Goal: Task Accomplishment & Management: Complete application form

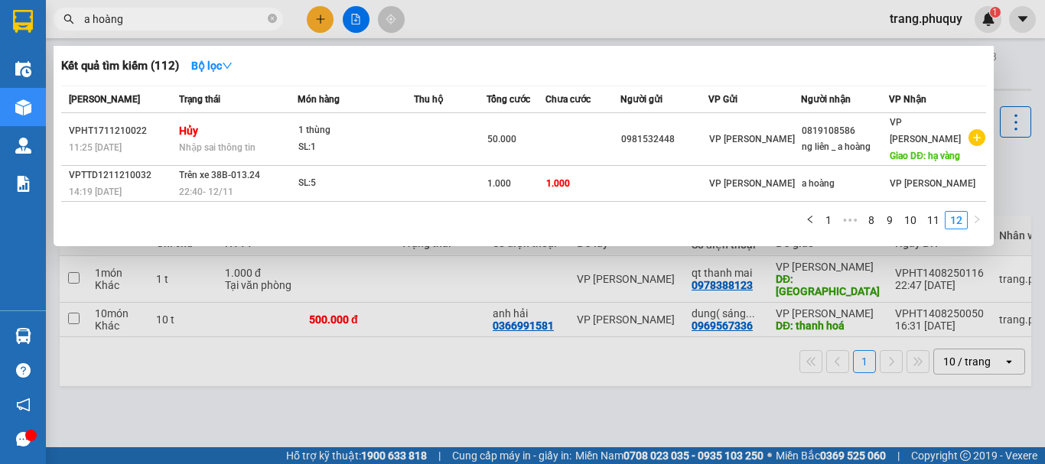
click at [136, 18] on input "a hoàng" at bounding box center [174, 19] width 181 height 17
drag, startPoint x: 136, startPoint y: 18, endPoint x: 41, endPoint y: 6, distance: 96.3
click at [41, 6] on section "Kết quả tìm kiếm ( 112 ) Bộ lọc Mã ĐH Trạng thái Món hàng Thu hộ Tổng cước Chưa…" at bounding box center [522, 232] width 1045 height 464
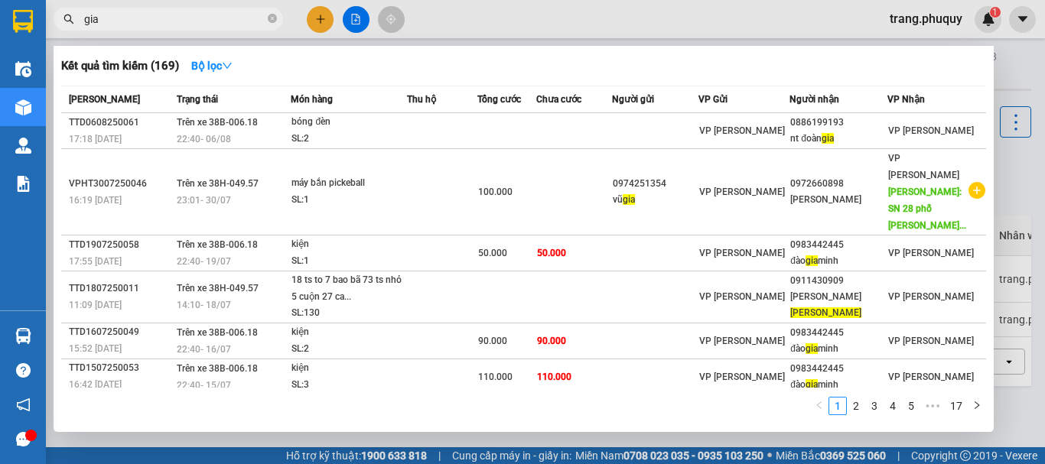
type input "gia"
click at [322, 16] on div at bounding box center [522, 232] width 1045 height 464
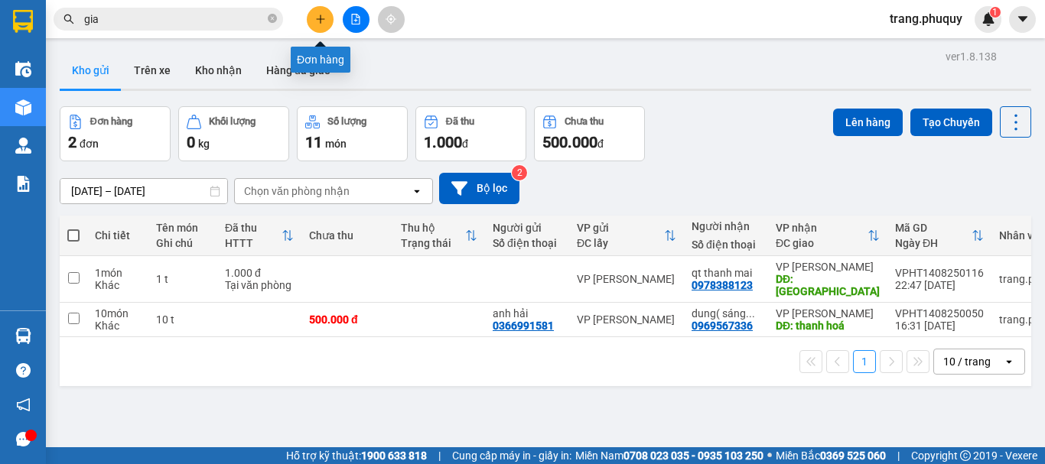
click at [316, 22] on icon "plus" at bounding box center [320, 19] width 11 height 11
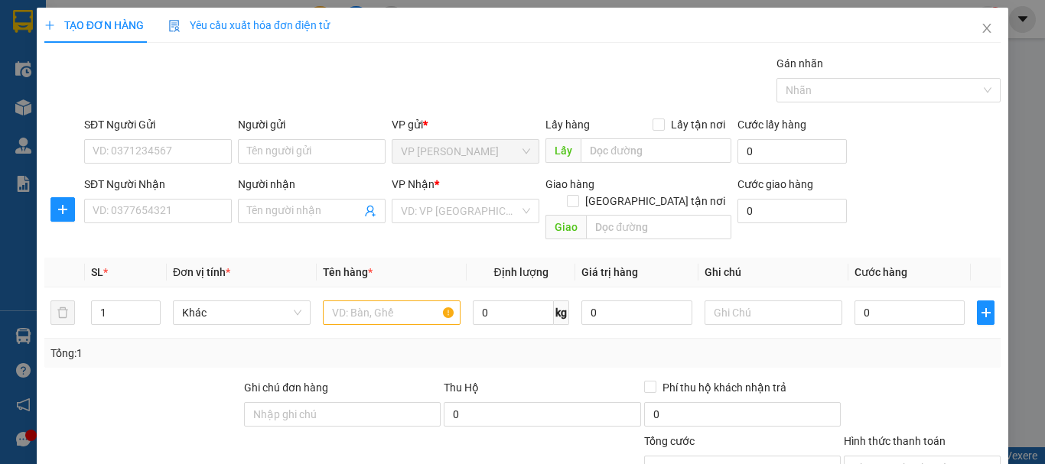
click at [135, 223] on input "SĐT Người Nhận" at bounding box center [158, 211] width 148 height 24
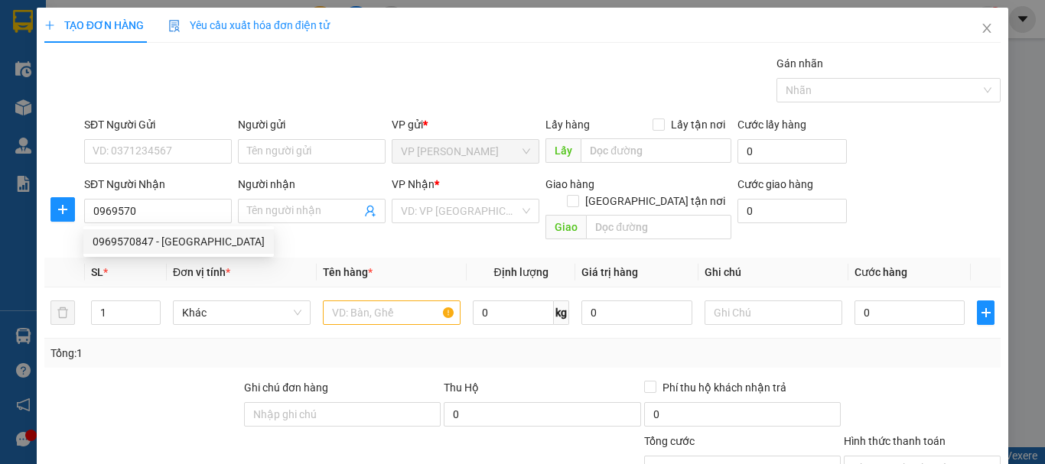
click at [140, 250] on div "0969570847 - [GEOGRAPHIC_DATA]" at bounding box center [178, 242] width 190 height 24
type input "0969570847"
type input "[PERSON_NAME]"
type input "hồng lĩnh"
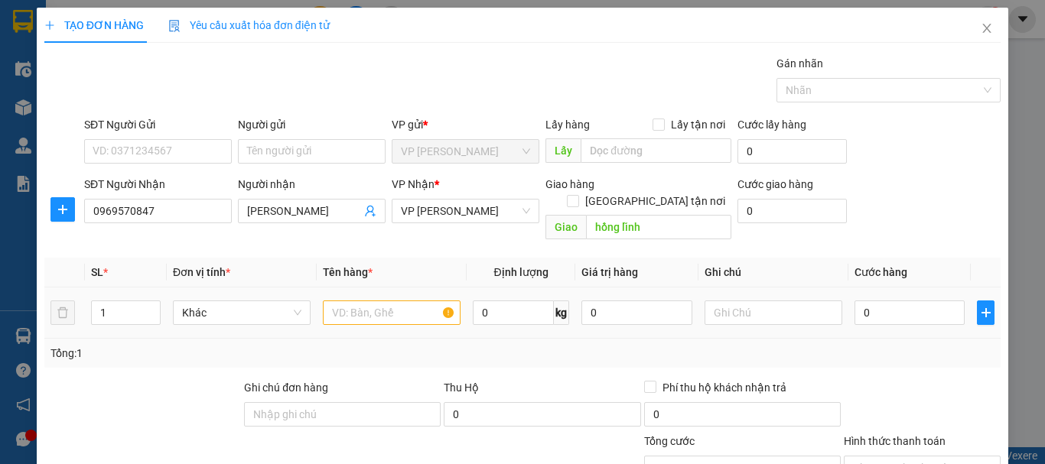
type input "0969570847"
click at [360, 301] on input "text" at bounding box center [392, 313] width 138 height 24
type input "1 bao"
click at [874, 301] on input "0" at bounding box center [910, 313] width 110 height 24
type input "5"
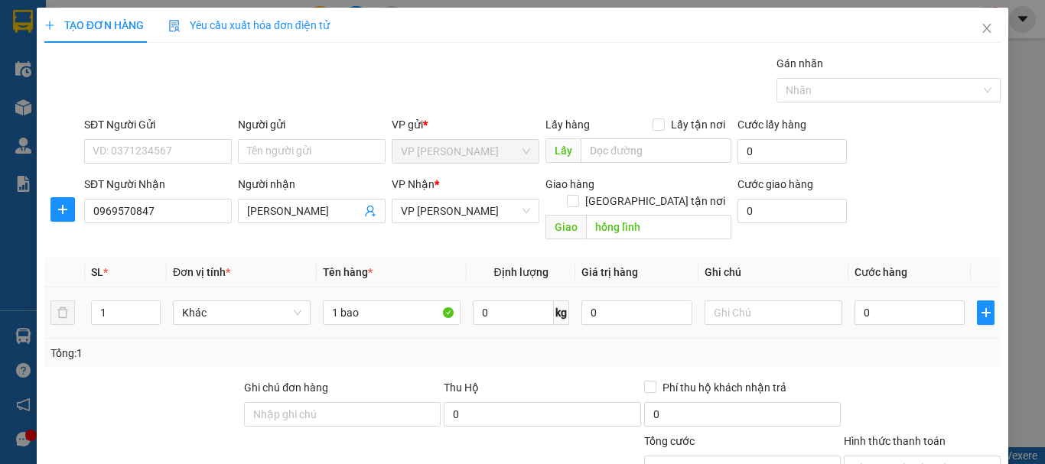
type input "5"
type input "50"
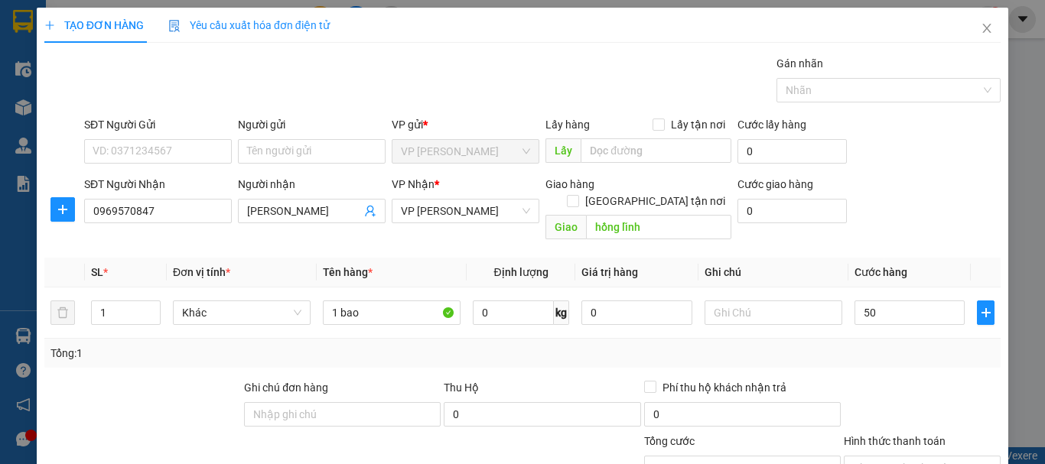
scroll to position [149, 0]
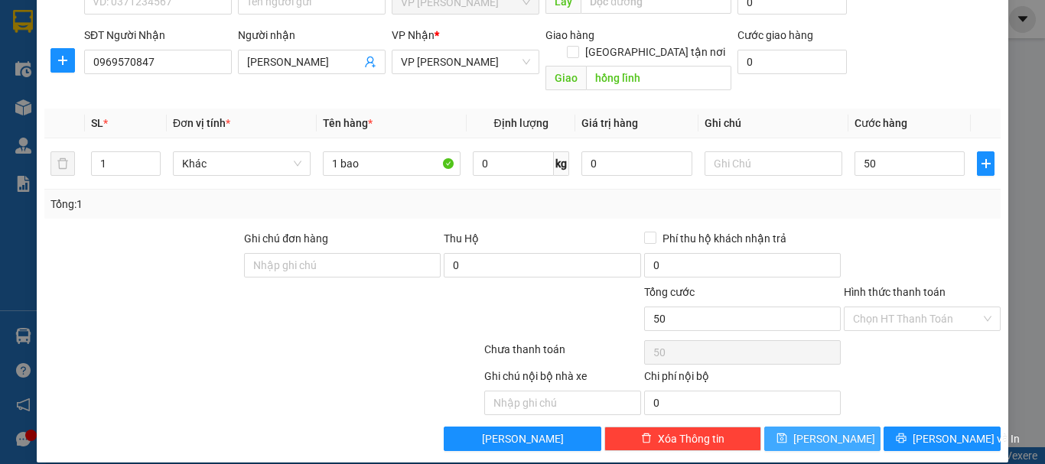
type input "50.000"
click at [831, 427] on button "[PERSON_NAME]" at bounding box center [822, 439] width 117 height 24
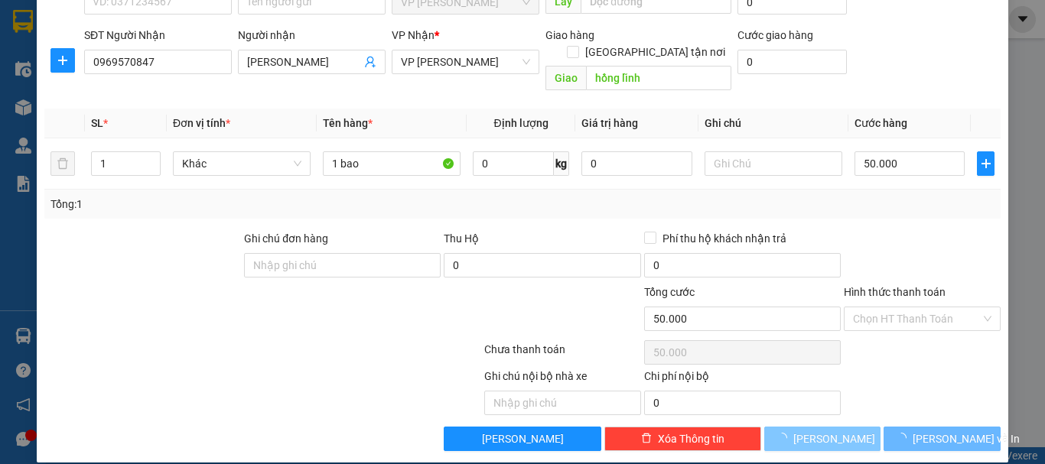
type input "0"
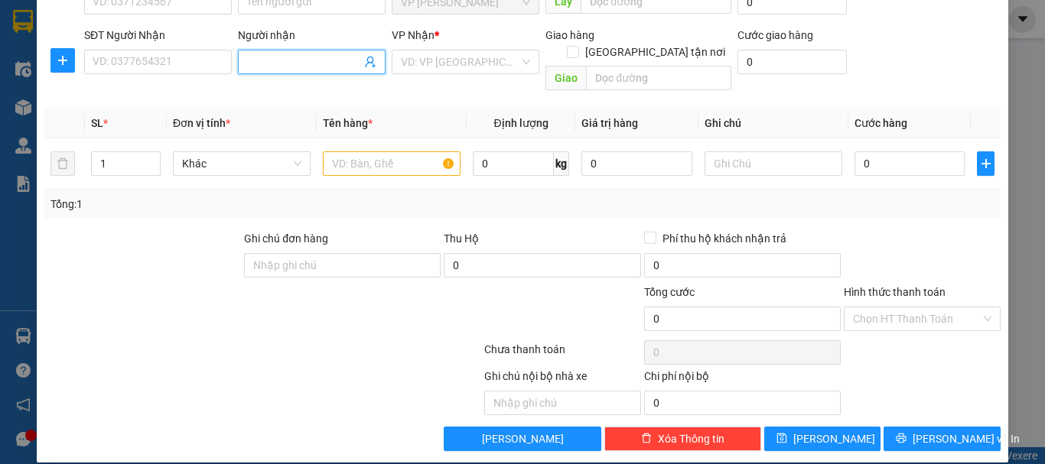
click at [285, 63] on input "Người nhận" at bounding box center [304, 62] width 114 height 17
click at [210, 63] on input "SĐT Người Nhận" at bounding box center [158, 62] width 148 height 24
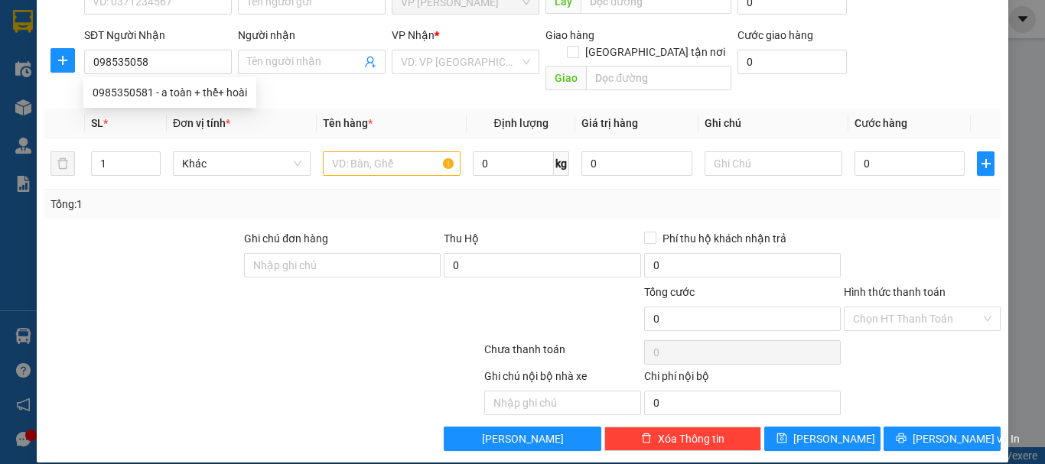
type input "0985350581"
click at [218, 89] on div "0985350581 - a toàn + thể+ hoài" at bounding box center [170, 92] width 155 height 17
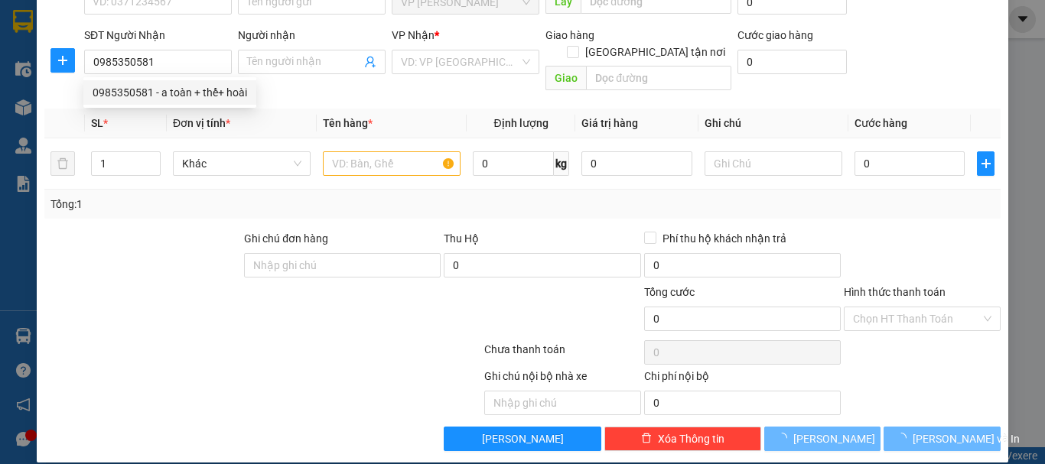
type input "a toàn + thể+ hoài"
type input "cầu già"
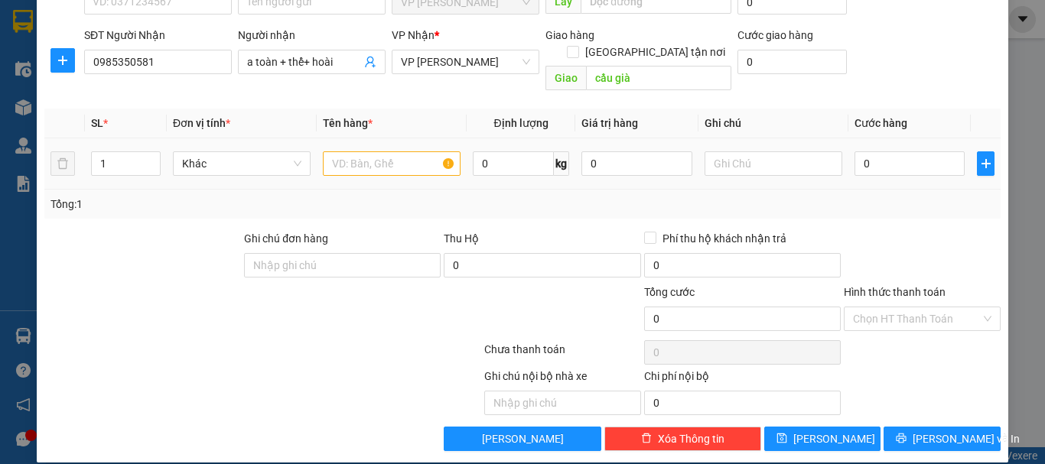
type input "0985350581"
click at [340, 151] on input "text" at bounding box center [392, 163] width 138 height 24
type input "1 t"
click at [878, 151] on input "0" at bounding box center [910, 163] width 110 height 24
type input "1"
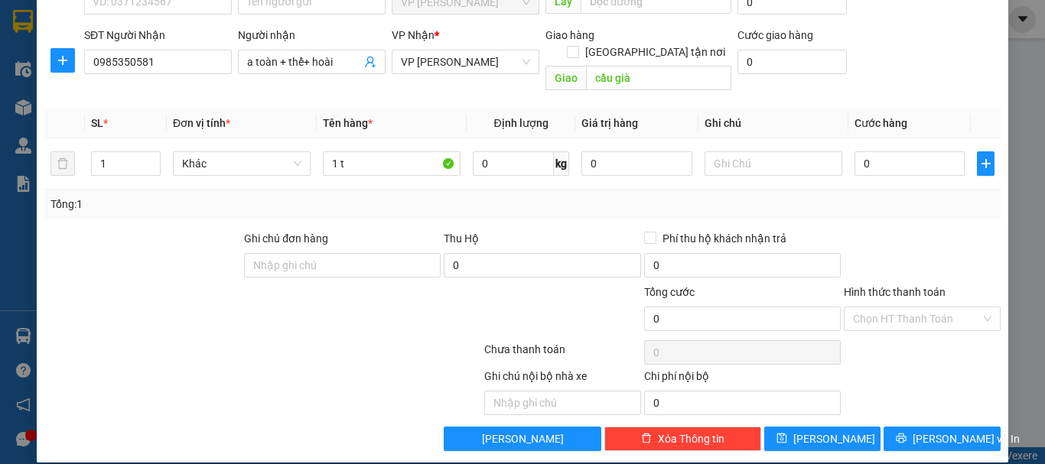
type input "1"
type input "1.000"
click at [881, 308] on input "Hình thức thanh toán" at bounding box center [917, 319] width 128 height 23
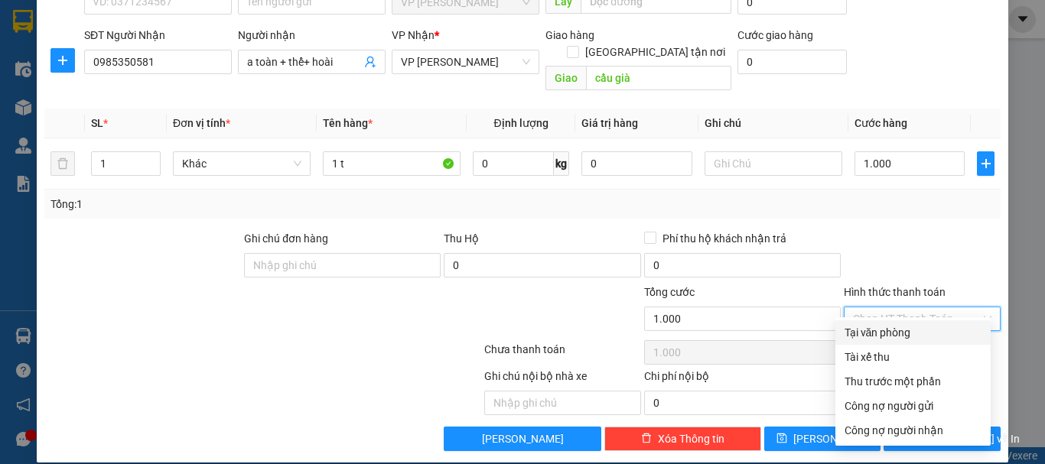
click at [881, 335] on div "Tại văn phòng" at bounding box center [913, 332] width 137 height 17
type input "0"
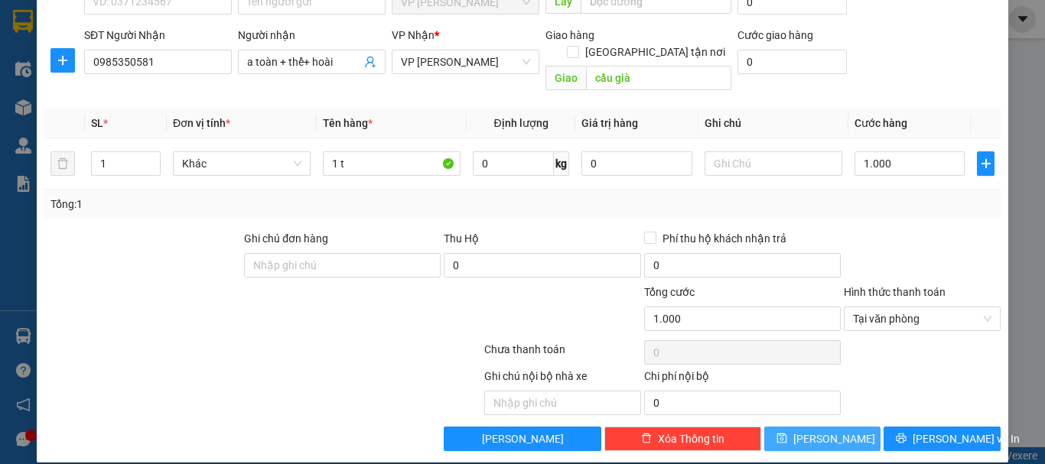
click at [835, 427] on button "[PERSON_NAME]" at bounding box center [822, 439] width 117 height 24
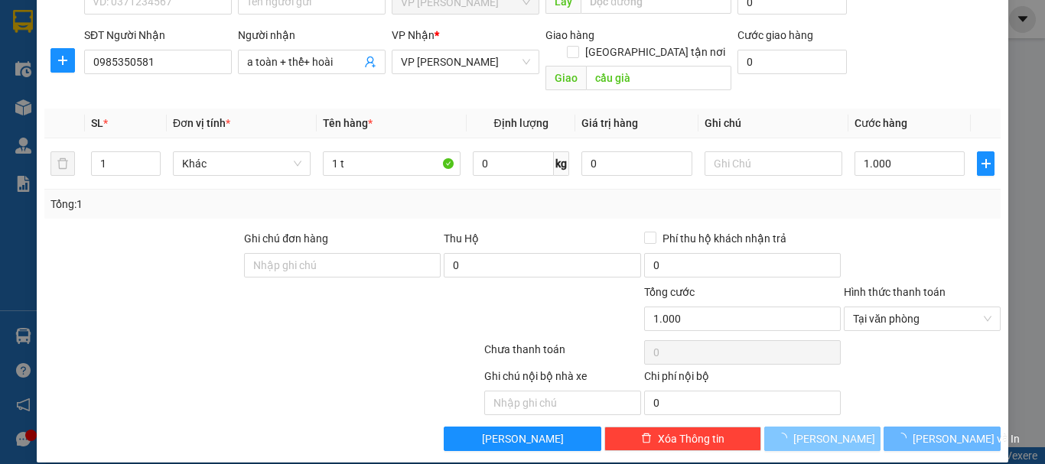
type input "0"
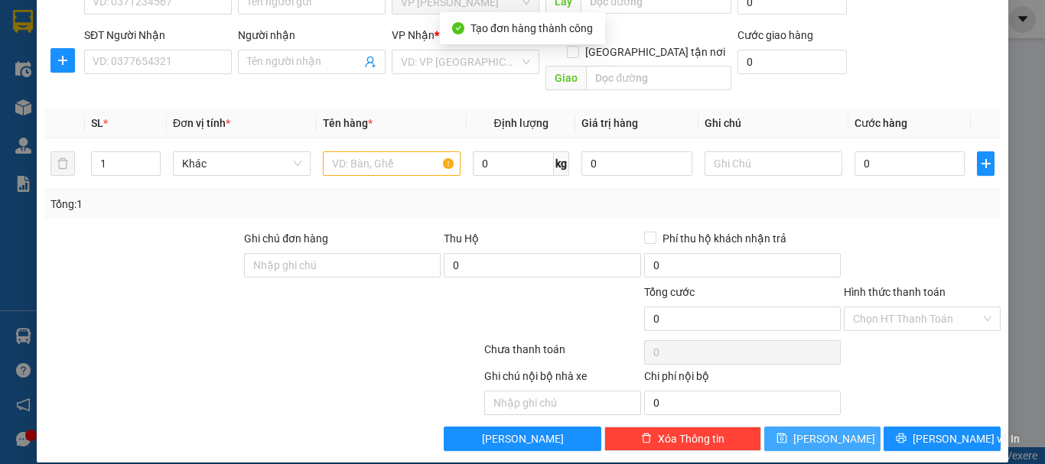
scroll to position [0, 0]
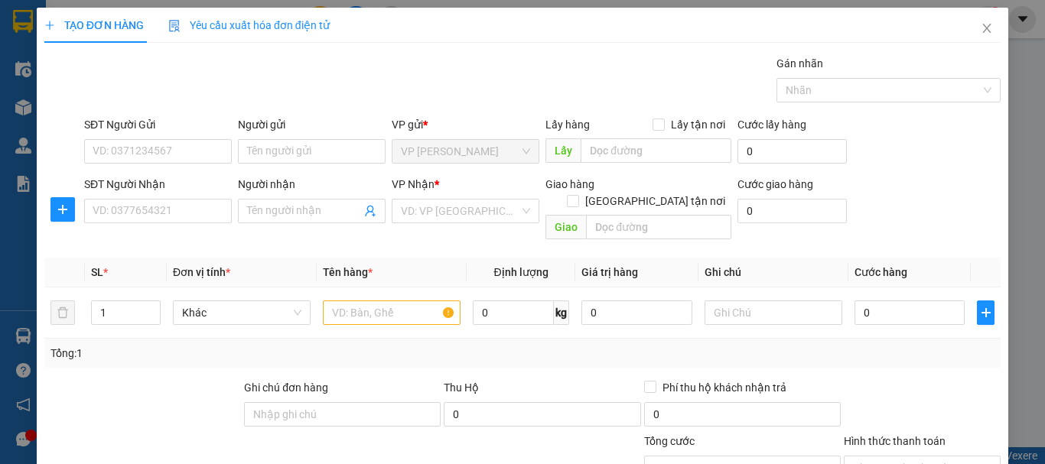
click at [983, 25] on span "Close" at bounding box center [987, 29] width 43 height 43
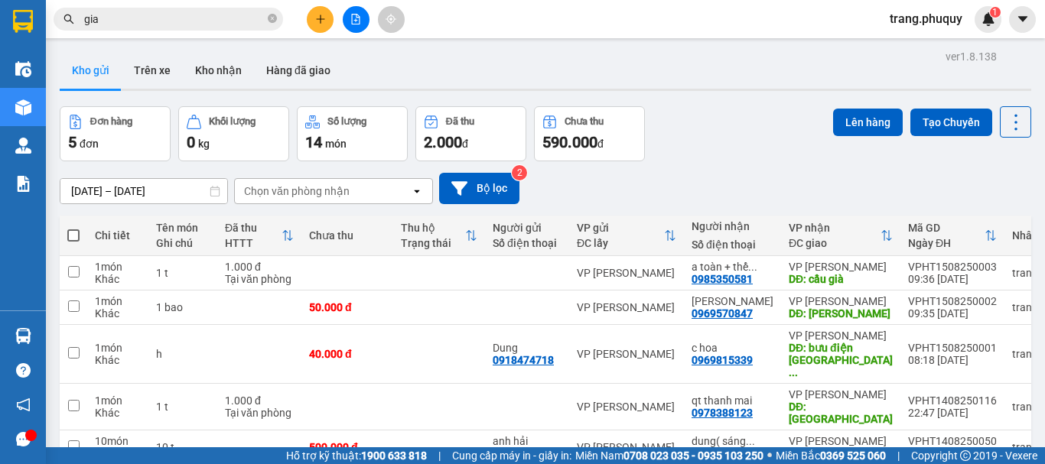
scroll to position [70, 0]
